Goal: Task Accomplishment & Management: Manage account settings

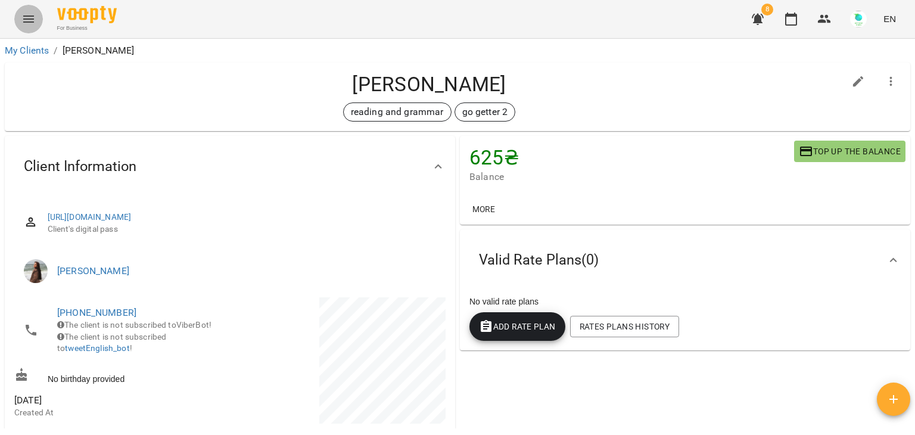
click at [35, 21] on icon "Menu" at bounding box center [28, 19] width 14 height 14
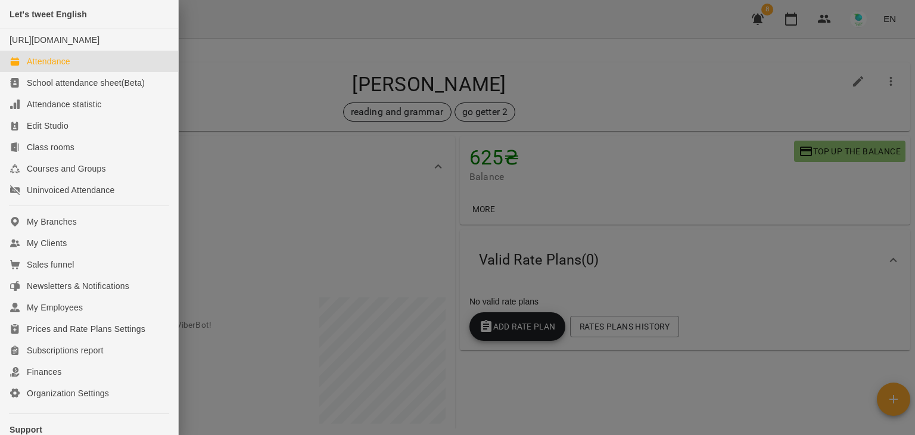
click at [36, 67] on div "Attendance" at bounding box center [48, 61] width 43 height 12
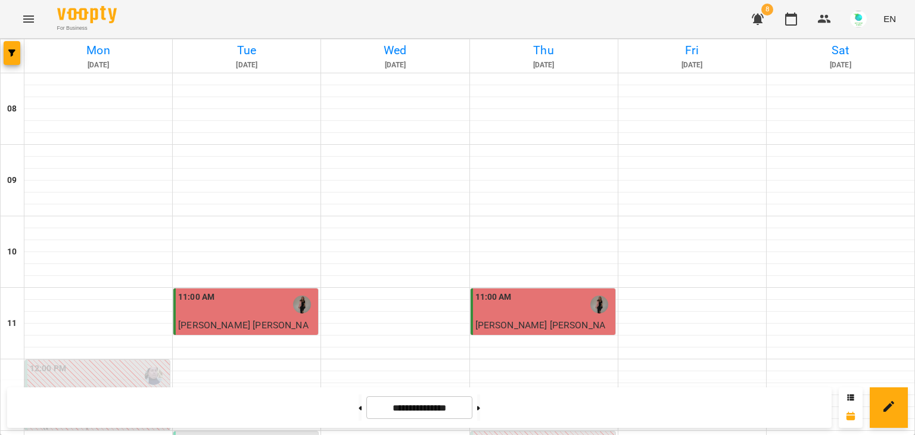
scroll to position [423, 0]
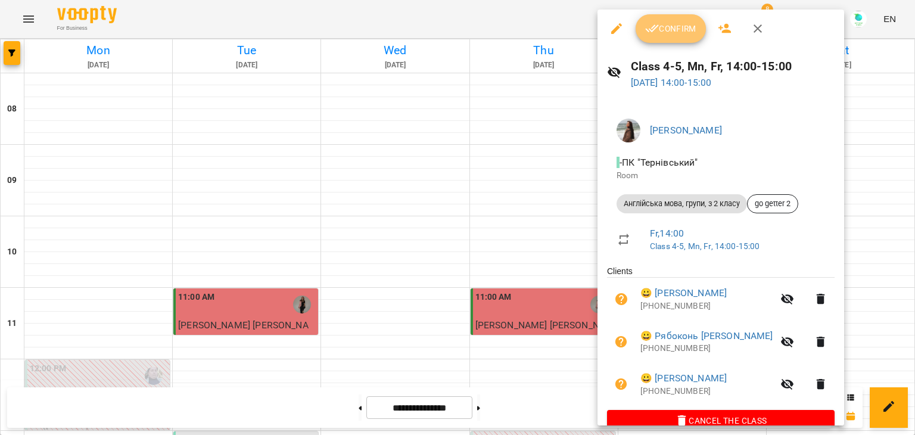
click at [656, 29] on icon "button" at bounding box center [652, 28] width 14 height 14
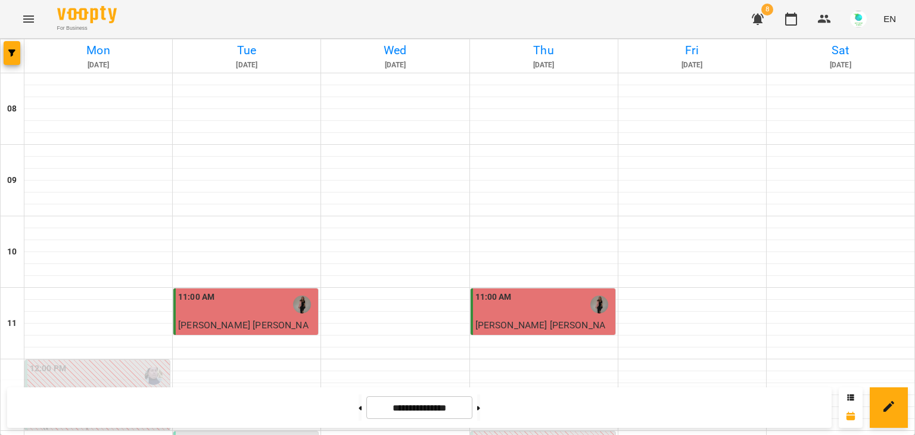
scroll to position [457, 0]
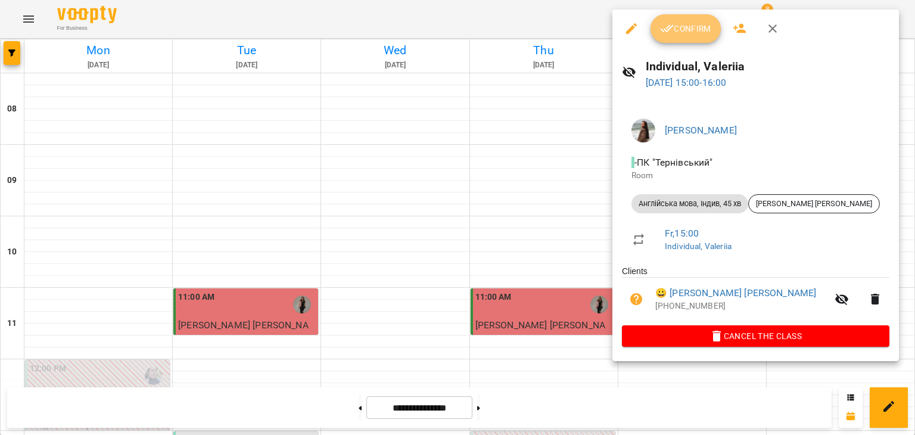
click at [683, 17] on button "Confirm" at bounding box center [685, 28] width 70 height 29
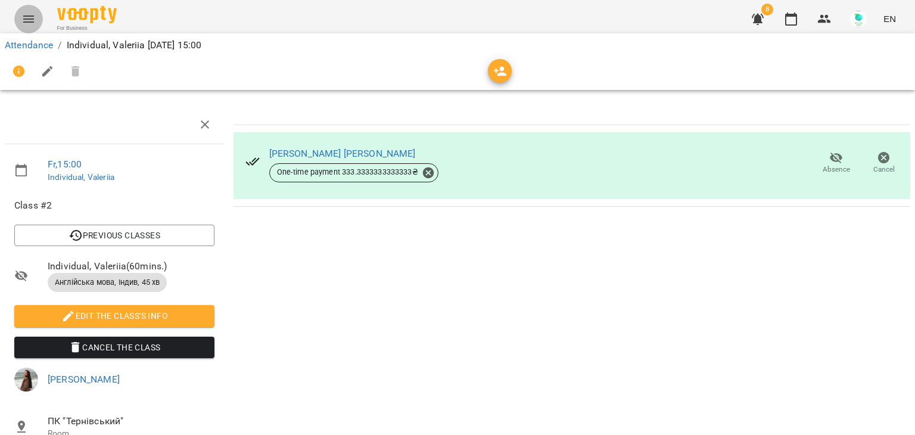
click at [35, 15] on icon "Menu" at bounding box center [28, 19] width 14 height 14
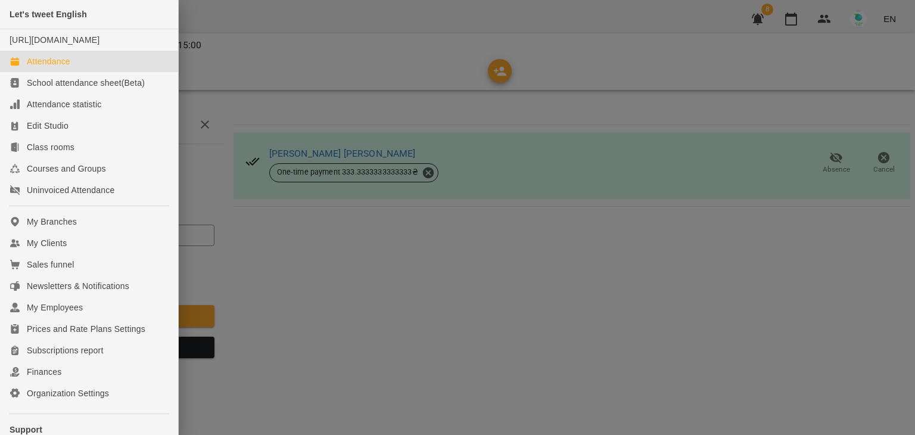
click at [43, 67] on div "Attendance" at bounding box center [48, 61] width 43 height 12
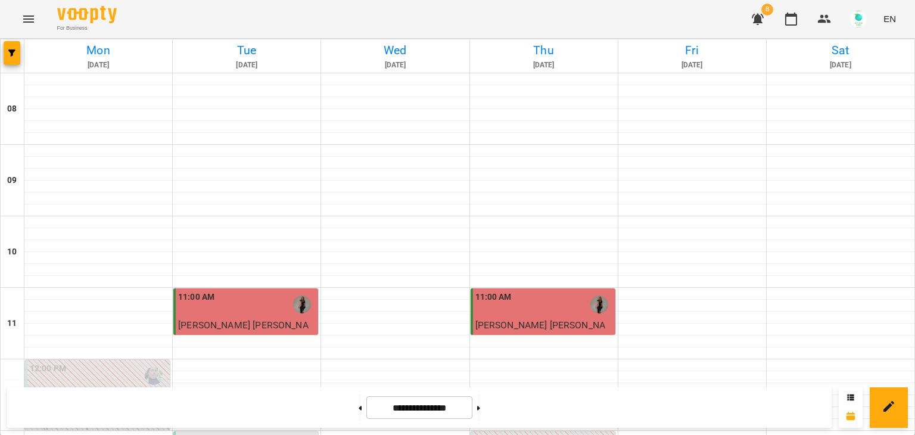
scroll to position [466, 0]
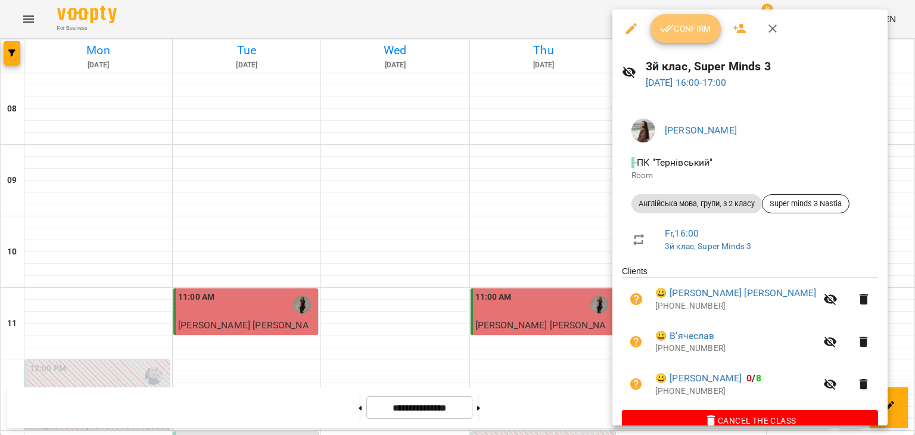
click at [668, 24] on icon "button" at bounding box center [667, 28] width 14 height 14
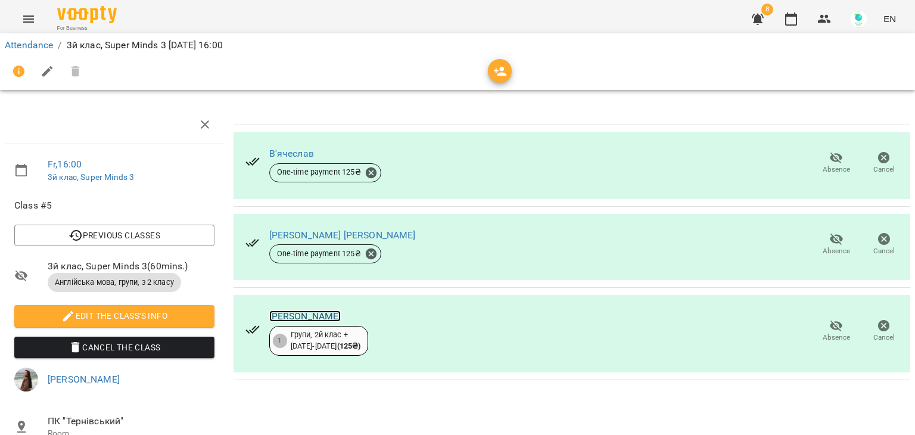
click at [294, 315] on link "[PERSON_NAME]" at bounding box center [305, 315] width 72 height 11
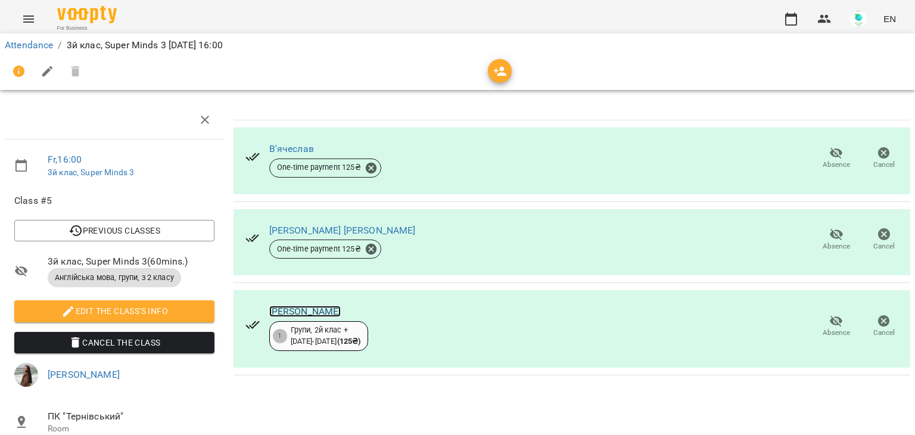
scroll to position [79, 0]
click at [303, 306] on link "[PERSON_NAME]" at bounding box center [305, 311] width 72 height 11
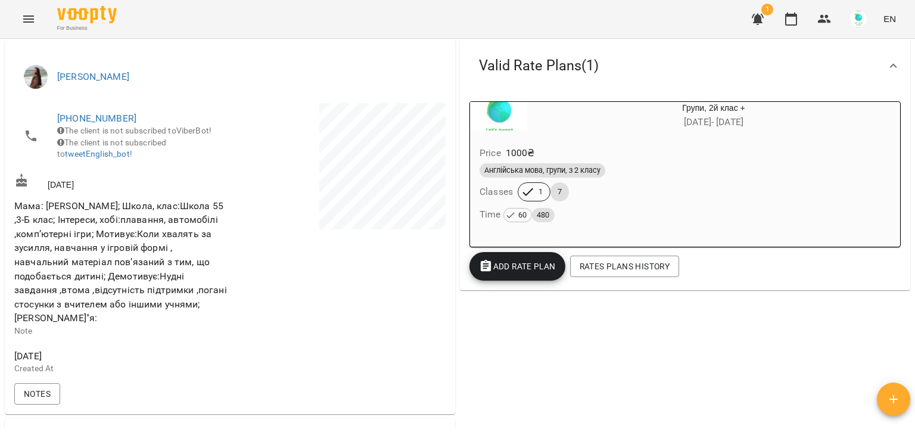
scroll to position [197, 0]
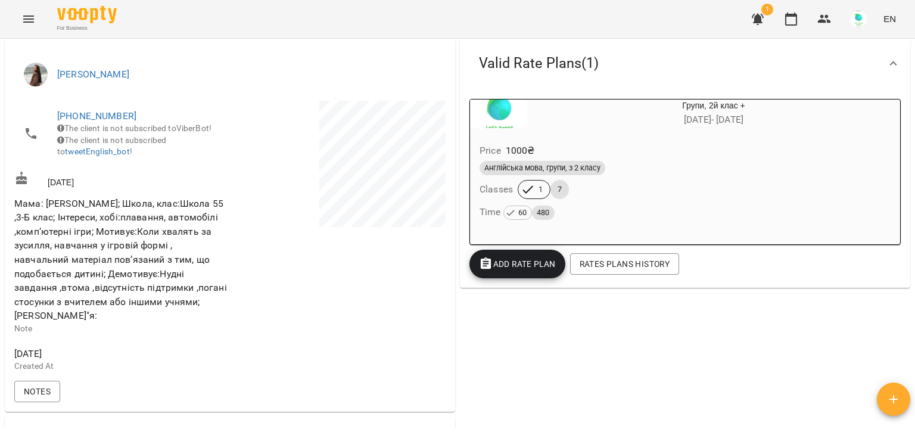
click at [24, 19] on icon "Menu" at bounding box center [28, 18] width 11 height 7
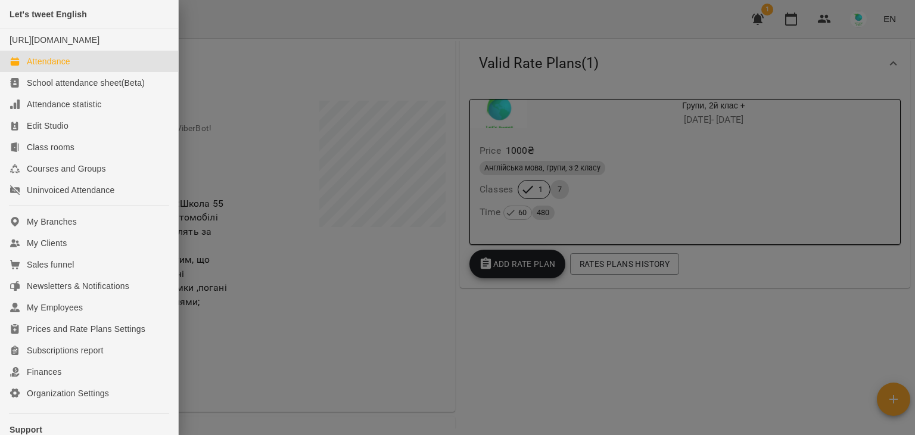
click at [52, 67] on div "Attendance" at bounding box center [48, 61] width 43 height 12
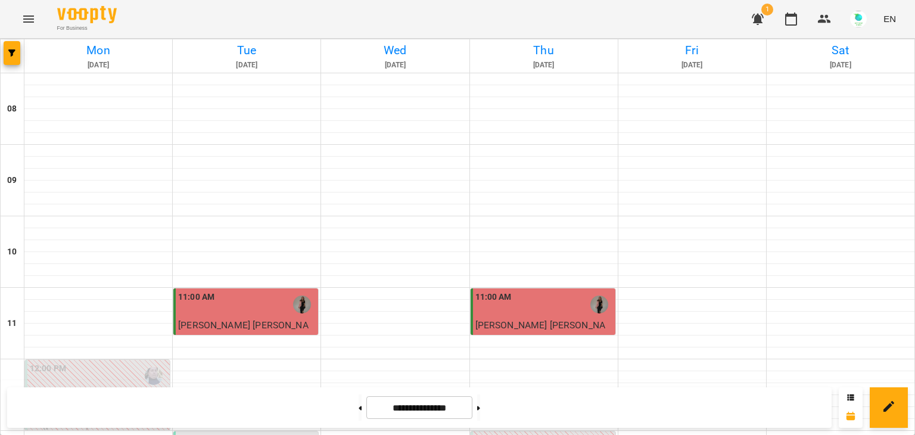
scroll to position [435, 0]
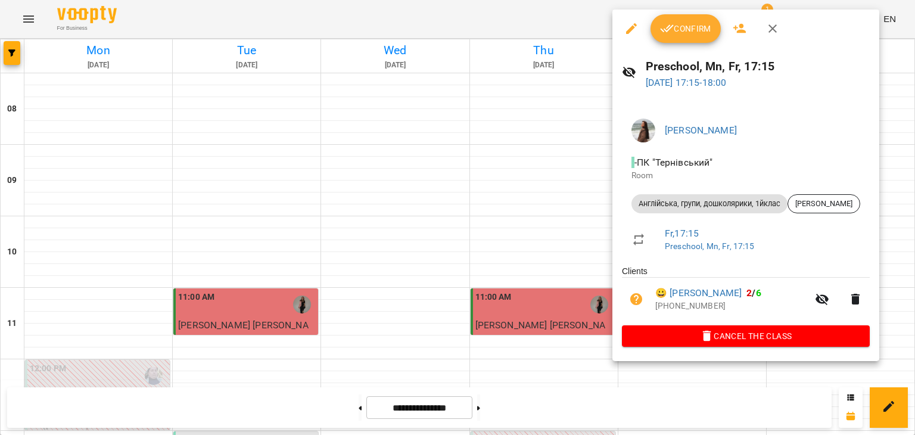
click at [694, 22] on span "Confirm" at bounding box center [685, 28] width 51 height 14
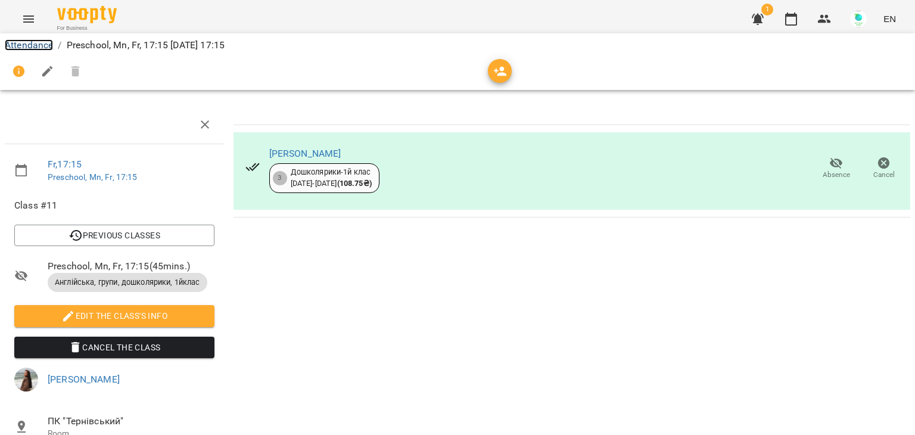
click at [38, 43] on link "Attendance" at bounding box center [29, 44] width 48 height 11
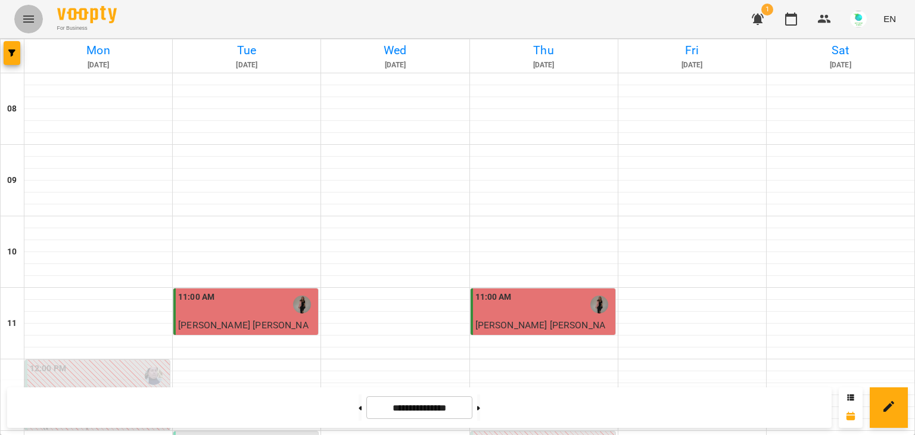
click at [28, 23] on icon "Menu" at bounding box center [28, 19] width 14 height 14
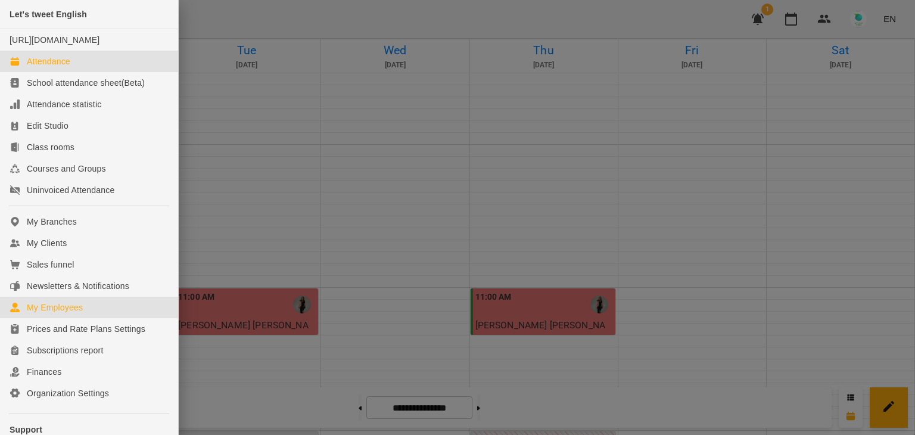
click at [53, 313] on div "My Employees" at bounding box center [55, 307] width 56 height 12
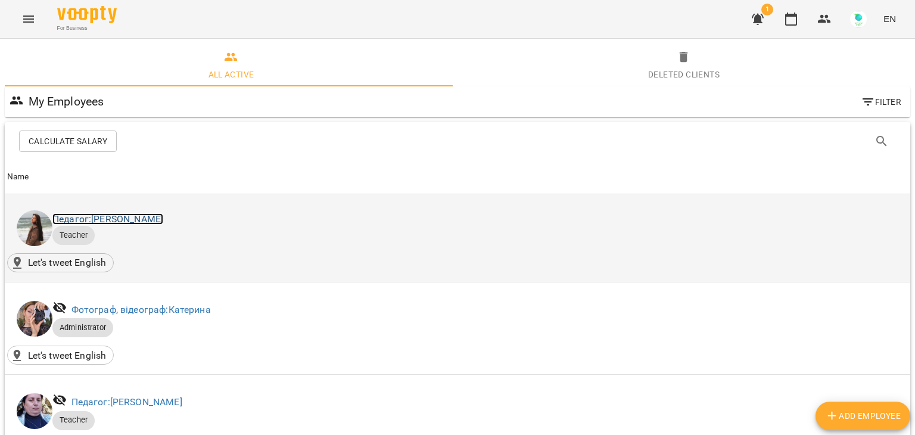
click at [163, 219] on link "Педагог: Анастасія Гетьманенко" at bounding box center [107, 218] width 111 height 11
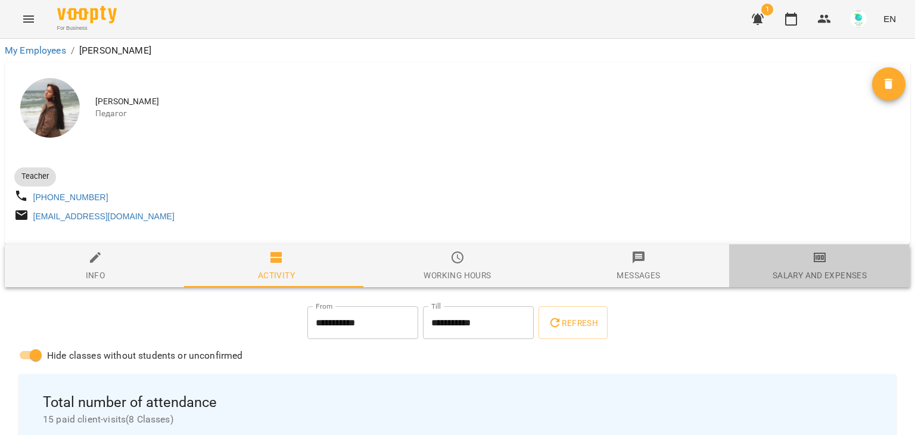
click at [794, 274] on div "Salary and Expenses" at bounding box center [819, 275] width 94 height 14
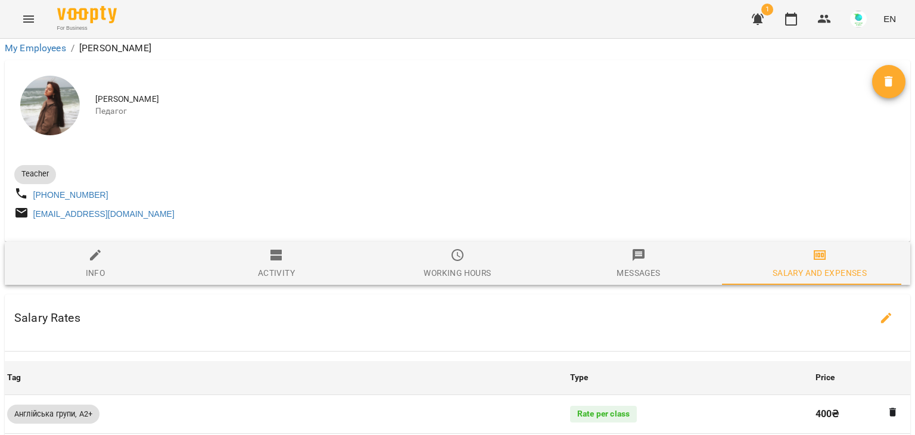
scroll to position [691, 0]
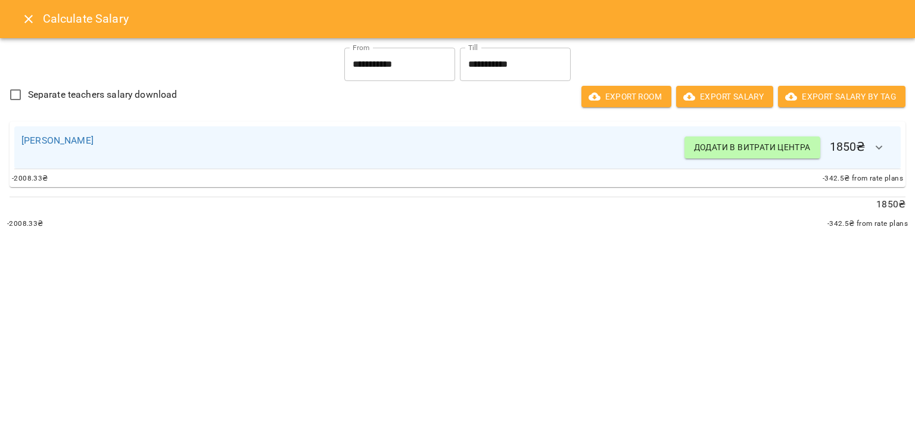
click at [883, 144] on icon "button" at bounding box center [879, 148] width 14 height 14
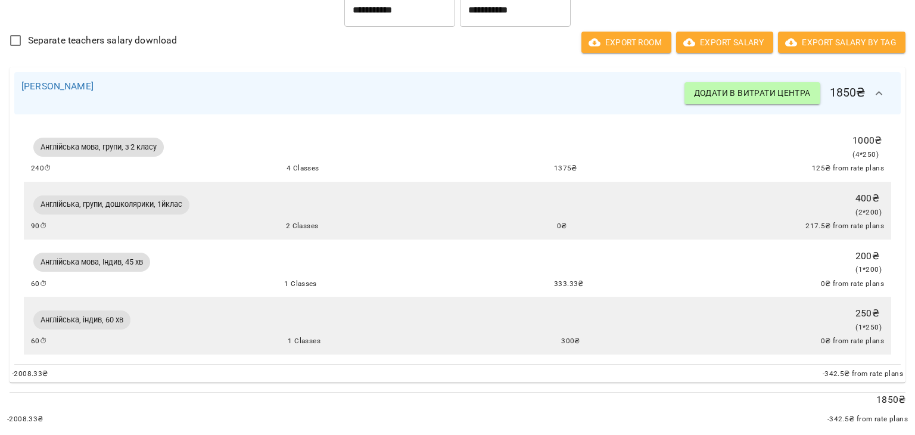
scroll to position [66, 0]
click at [725, 86] on span "Додати в витрати центра" at bounding box center [752, 93] width 117 height 14
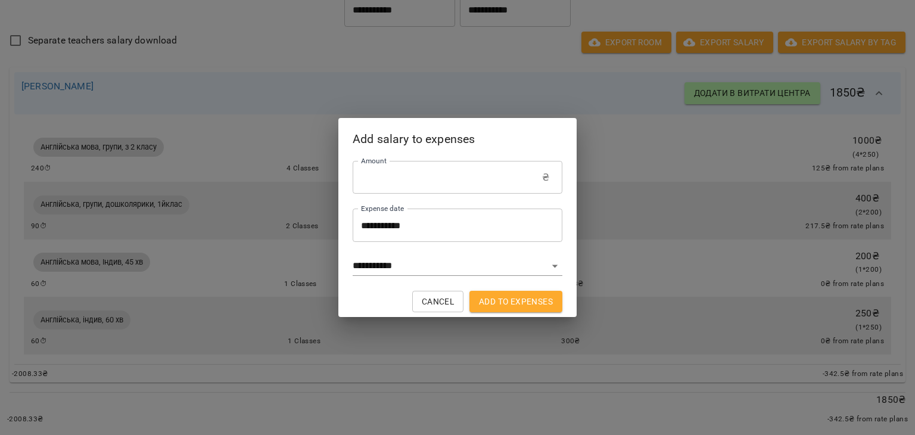
click at [445, 225] on input "**********" at bounding box center [458, 224] width 210 height 33
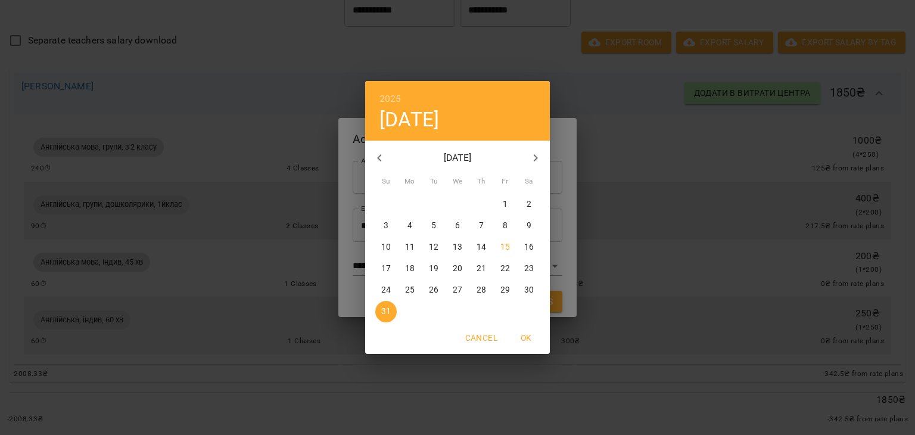
click at [503, 244] on p "15" at bounding box center [505, 247] width 10 height 12
click at [523, 334] on span "OK" at bounding box center [526, 338] width 29 height 14
type input "**********"
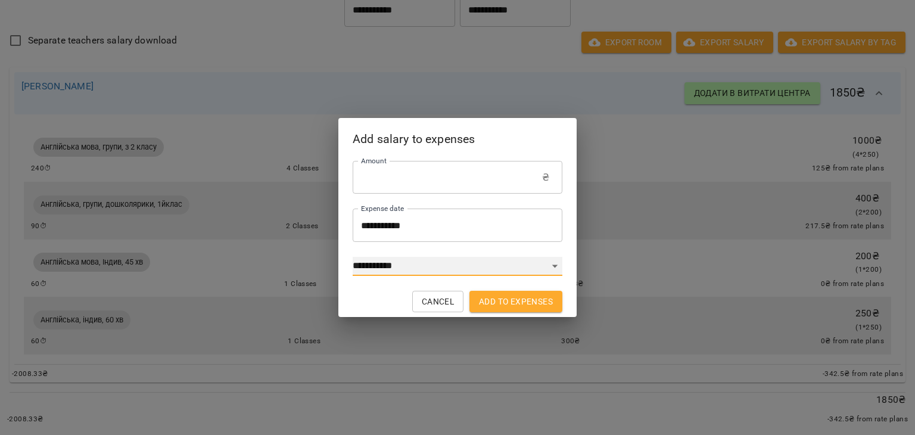
click at [535, 261] on select "**********" at bounding box center [458, 266] width 210 height 19
select select "****"
click at [353, 257] on select "**********" at bounding box center [458, 266] width 210 height 19
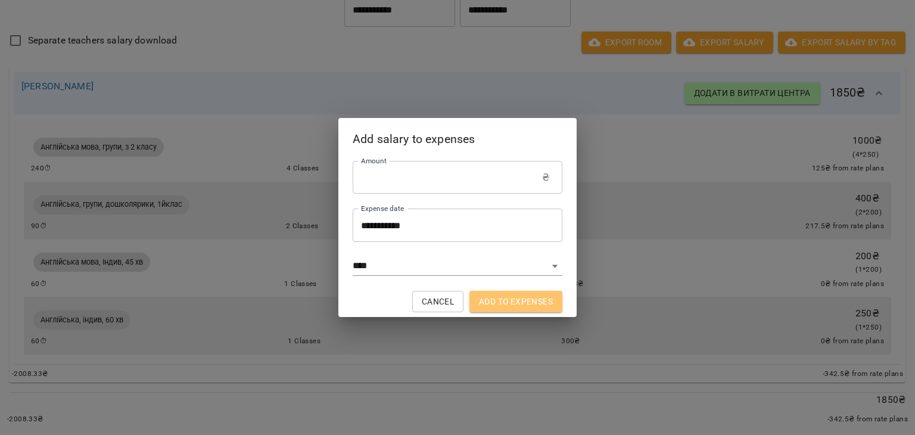
click at [504, 301] on span "Add to expenses" at bounding box center [516, 301] width 74 height 14
type input "*"
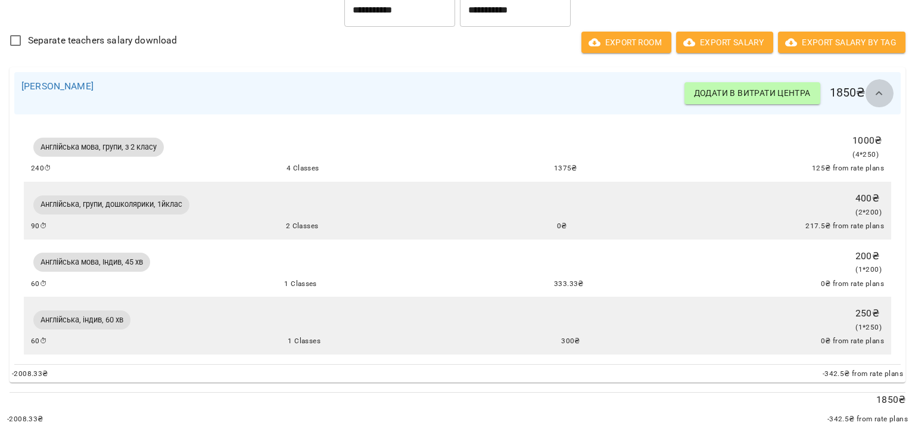
click at [875, 91] on icon "button" at bounding box center [878, 93] width 7 height 4
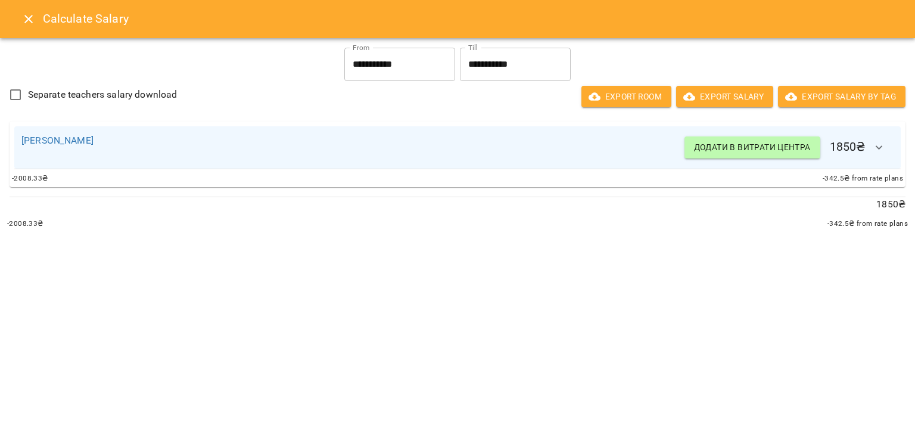
click at [167, 92] on span "Separate teachers salary download" at bounding box center [102, 95] width 149 height 14
click at [870, 152] on button "button" at bounding box center [879, 147] width 29 height 29
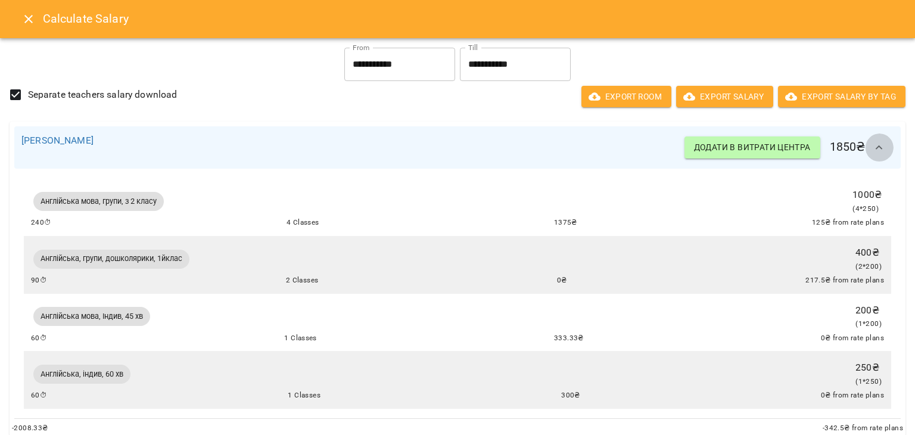
click at [872, 152] on icon "button" at bounding box center [879, 148] width 14 height 14
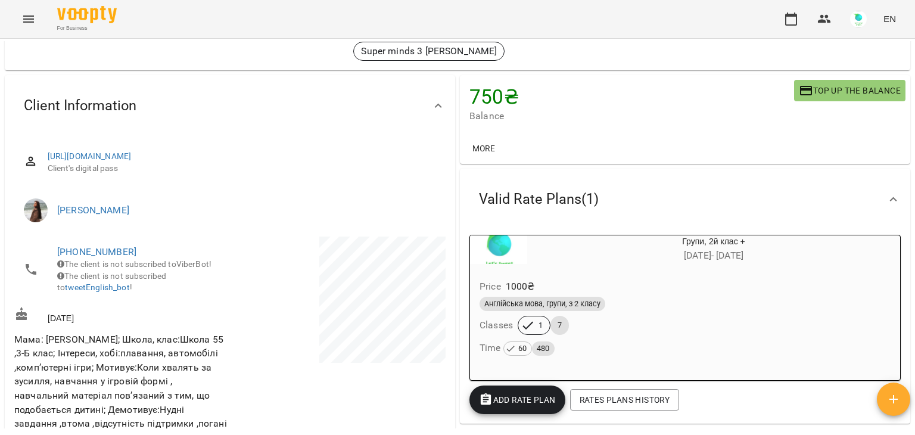
scroll to position [56, 0]
